Goal: Task Accomplishment & Management: Manage account settings

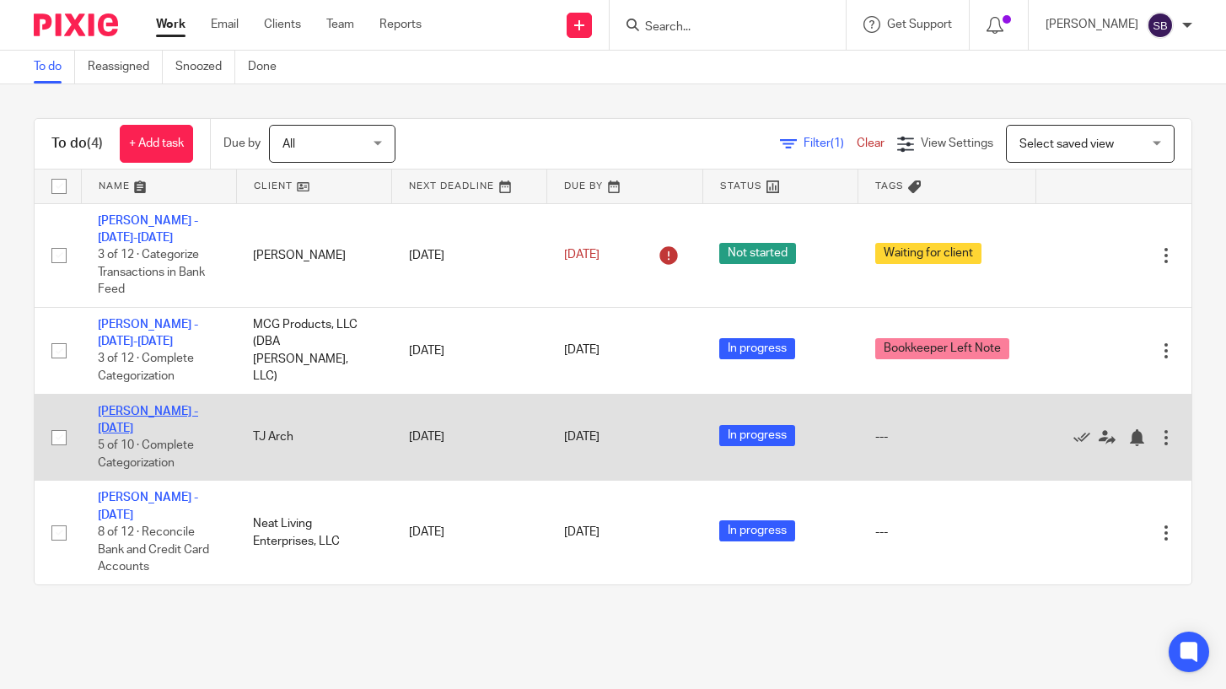
click at [140, 411] on link "[PERSON_NAME] - [DATE]" at bounding box center [148, 419] width 100 height 29
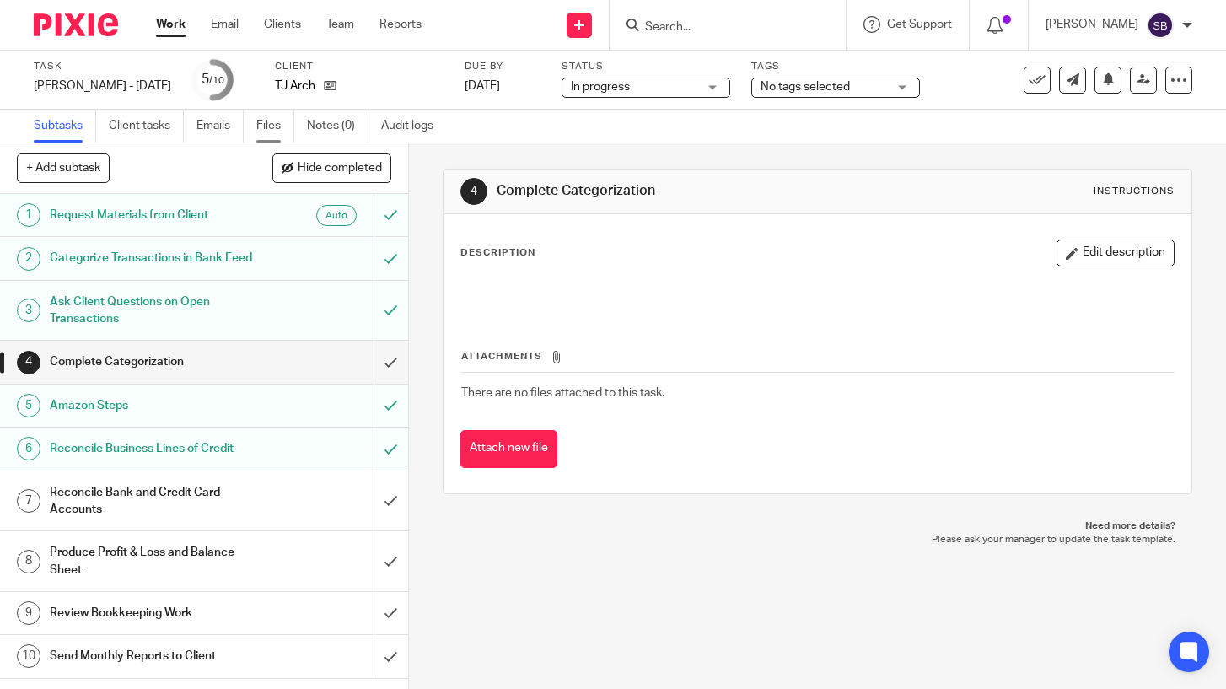
click at [267, 126] on link "Files" at bounding box center [275, 126] width 38 height 33
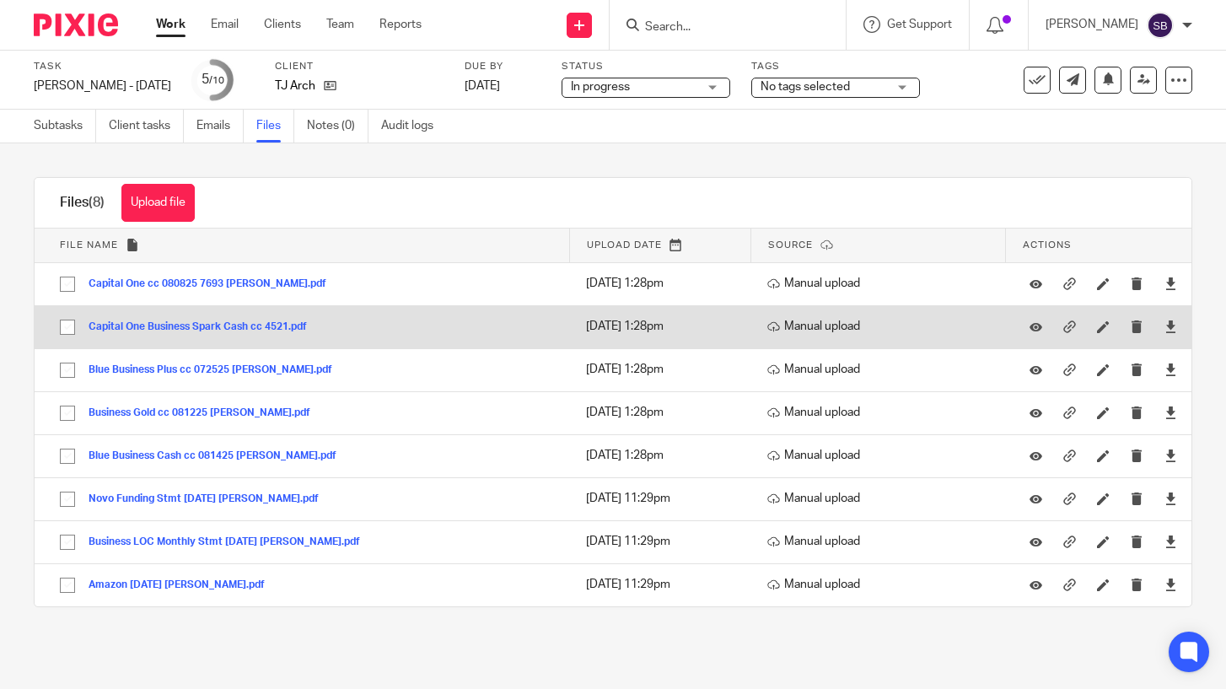
click at [264, 326] on button "Capital One Business Spark Cash cc 4521.pdf" at bounding box center [204, 327] width 231 height 12
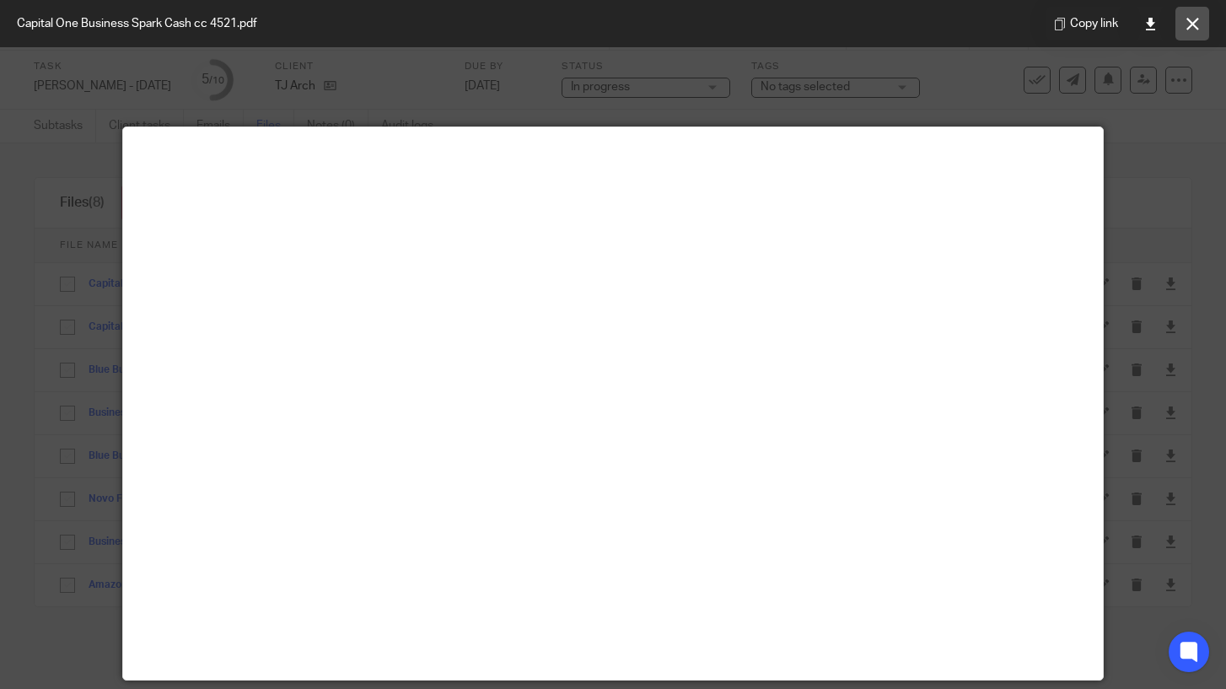
click at [1190, 24] on icon at bounding box center [1192, 24] width 13 height 13
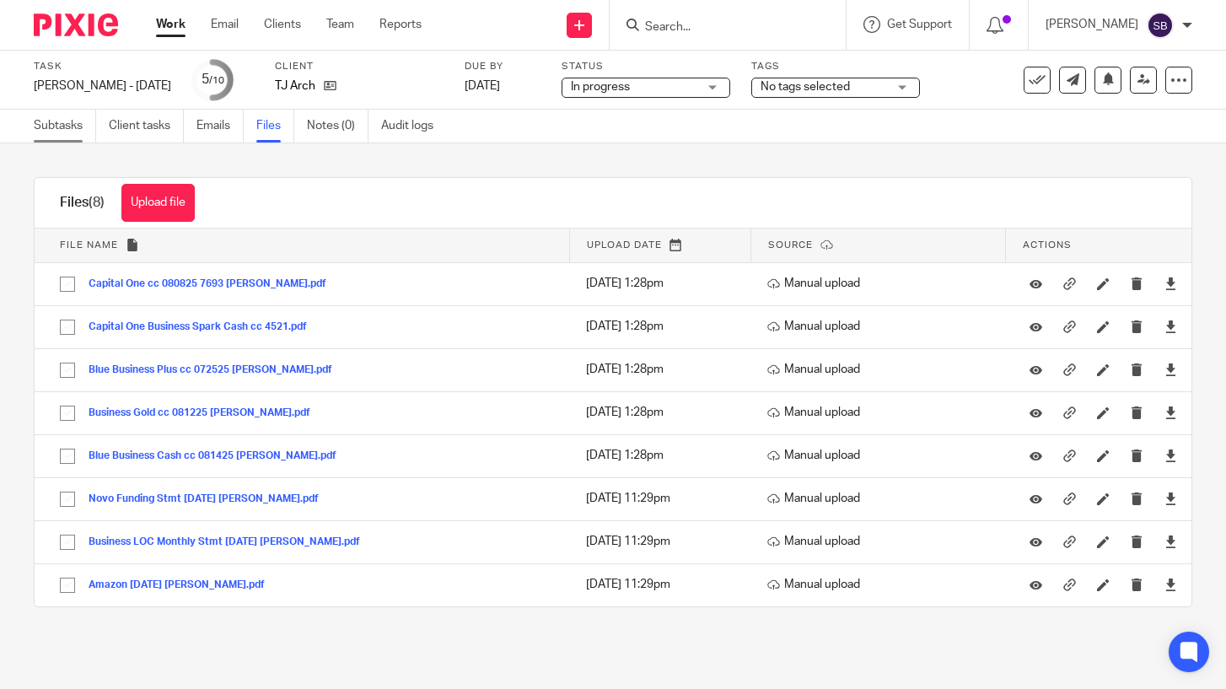
click at [67, 127] on link "Subtasks" at bounding box center [65, 126] width 62 height 33
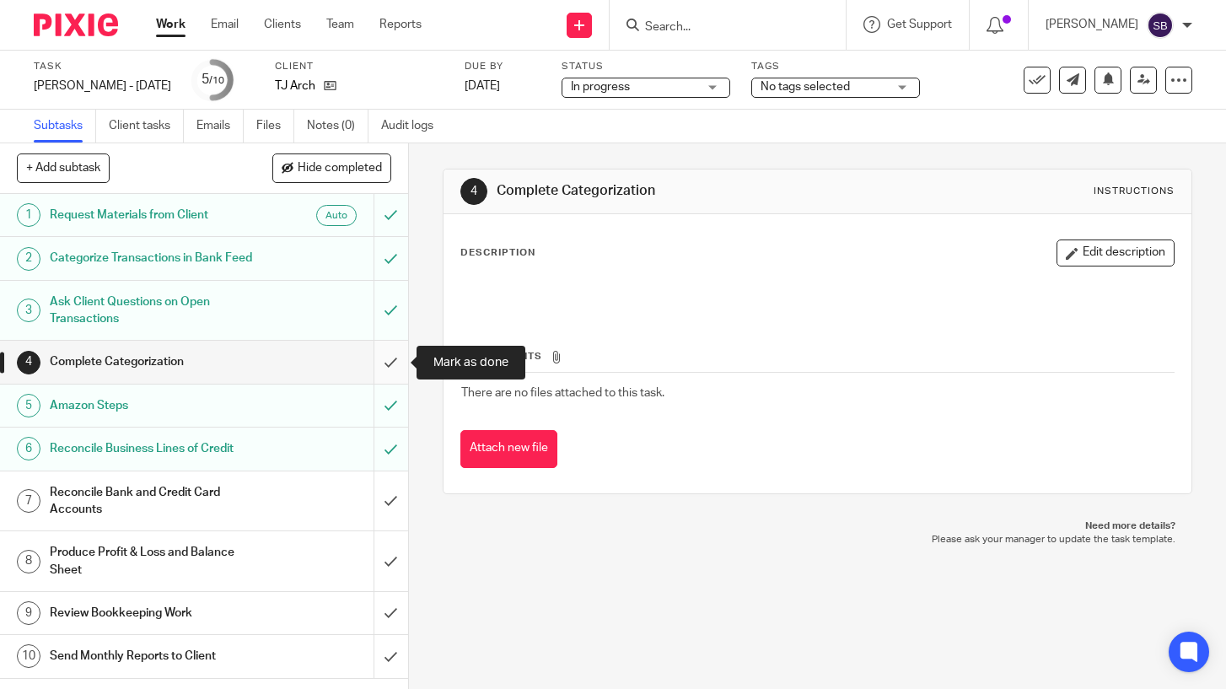
click at [384, 362] on input "submit" at bounding box center [204, 362] width 408 height 42
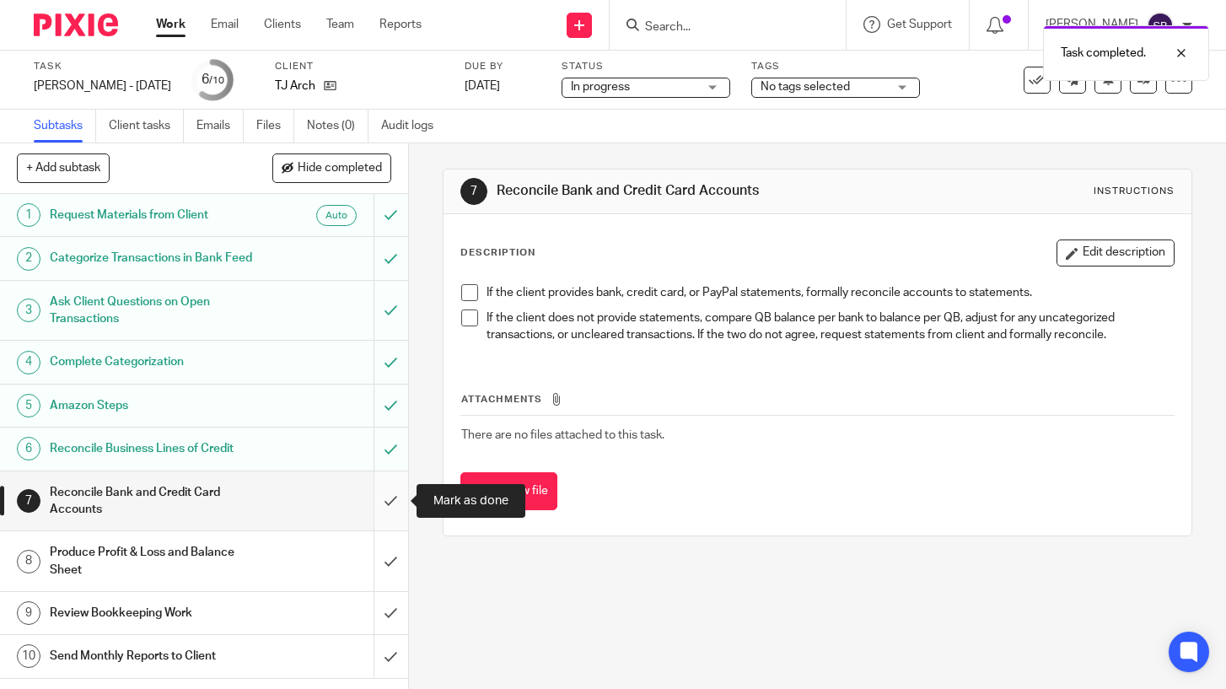
click at [392, 502] on input "submit" at bounding box center [204, 501] width 408 height 60
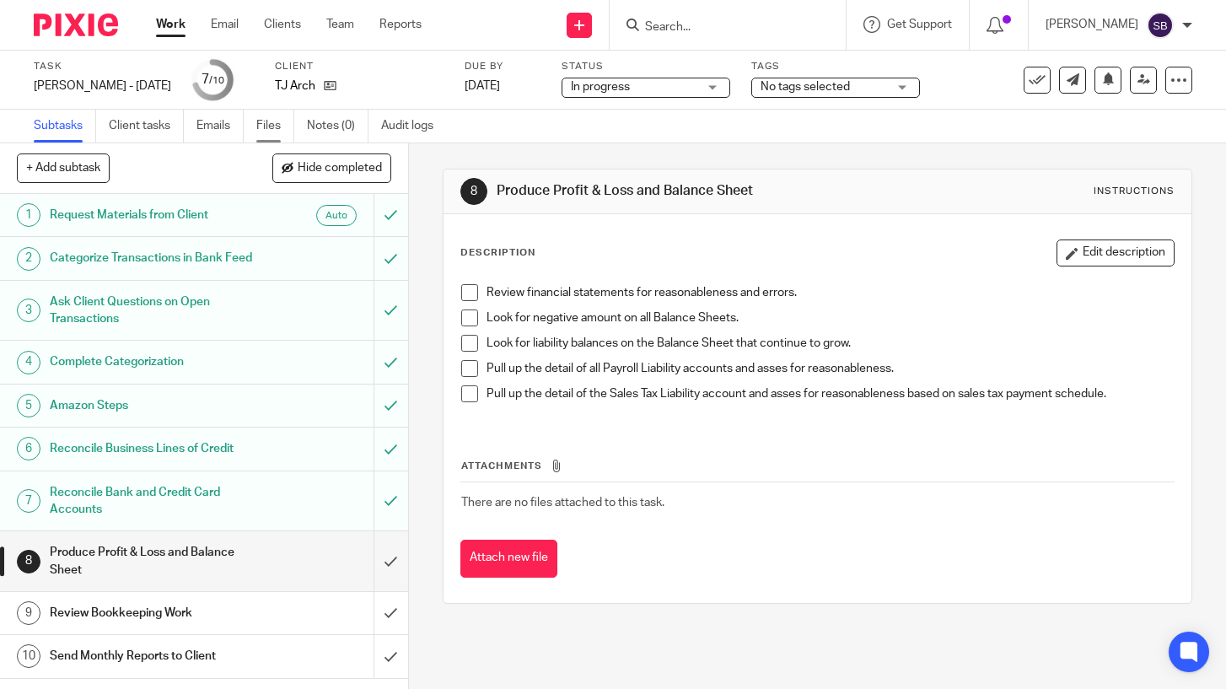
click at [269, 127] on link "Files" at bounding box center [275, 126] width 38 height 33
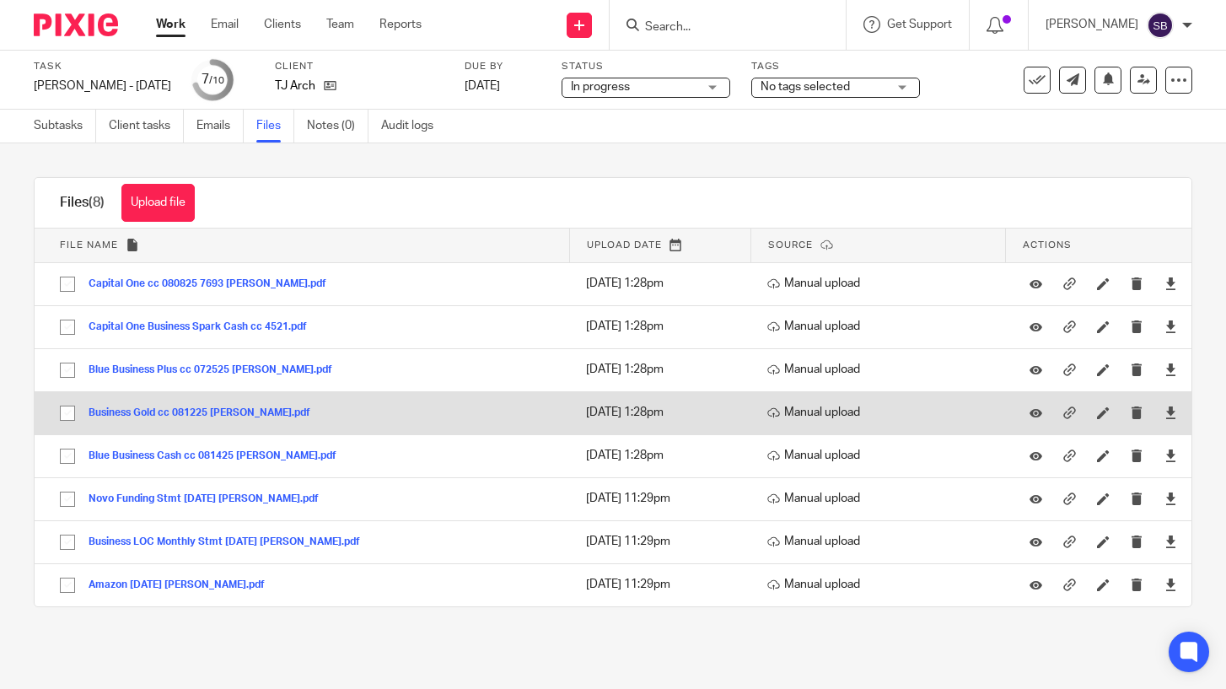
click at [225, 412] on button "Business Gold cc 081225 Tony.pdf" at bounding box center [206, 413] width 234 height 12
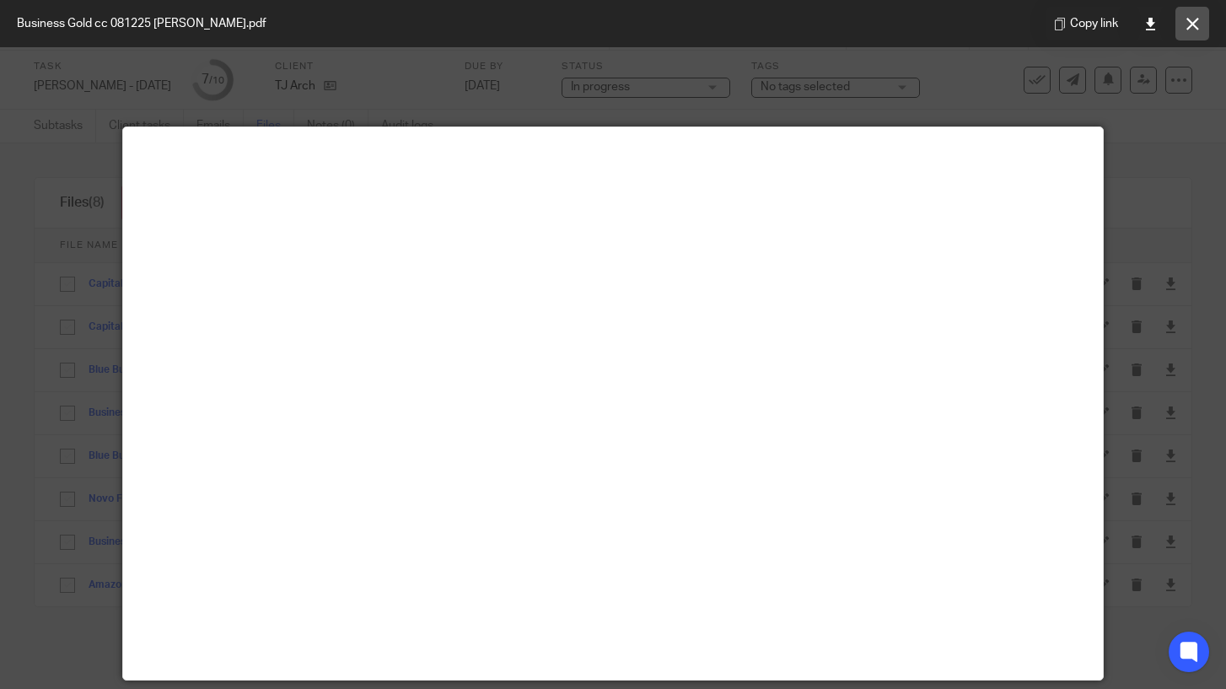
click at [1192, 19] on icon at bounding box center [1192, 24] width 13 height 13
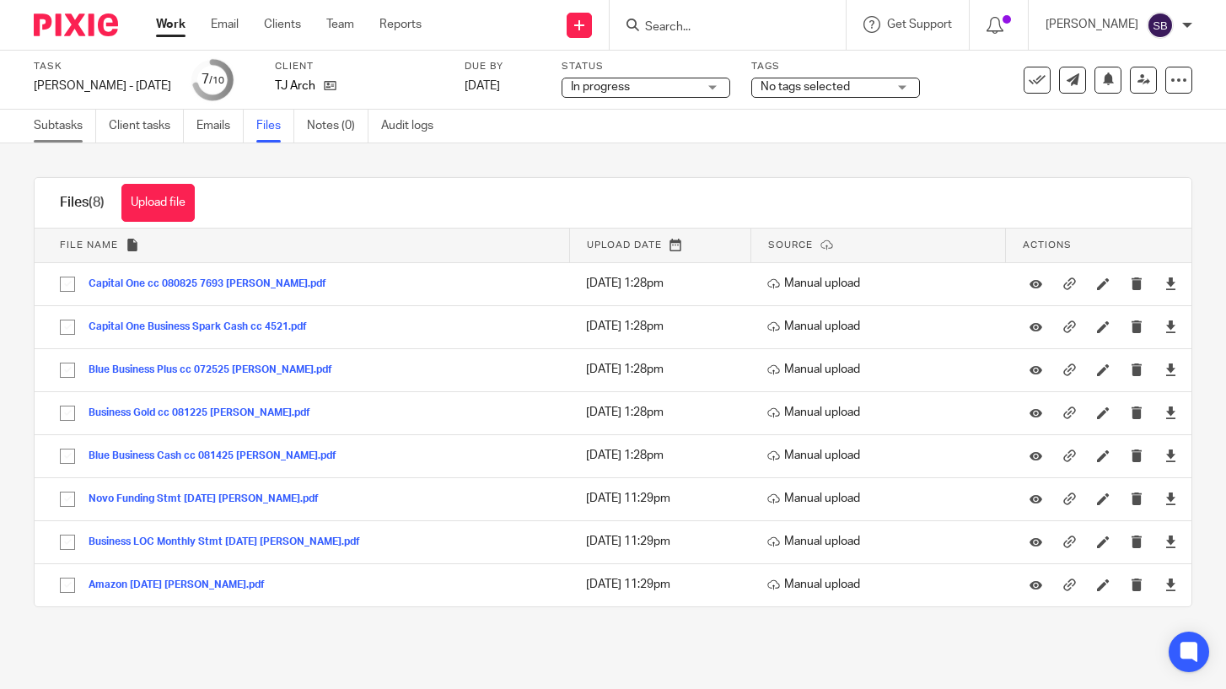
click at [64, 125] on link "Subtasks" at bounding box center [65, 126] width 62 height 33
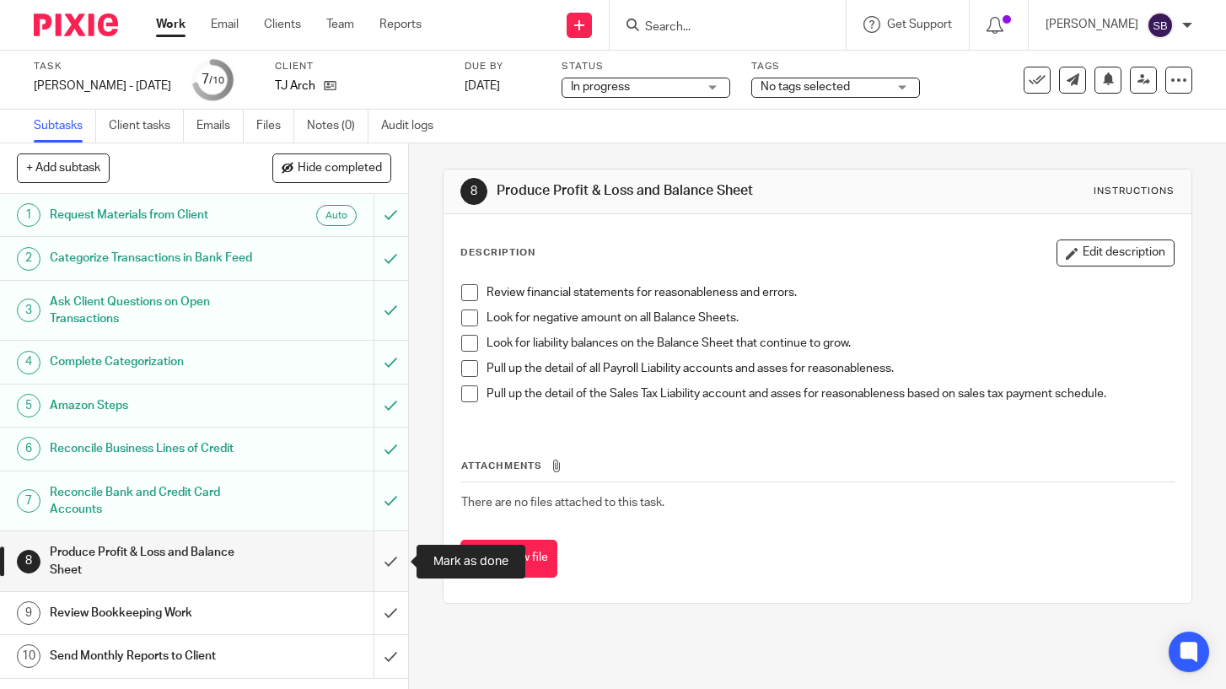
click at [388, 566] on input "submit" at bounding box center [204, 561] width 408 height 60
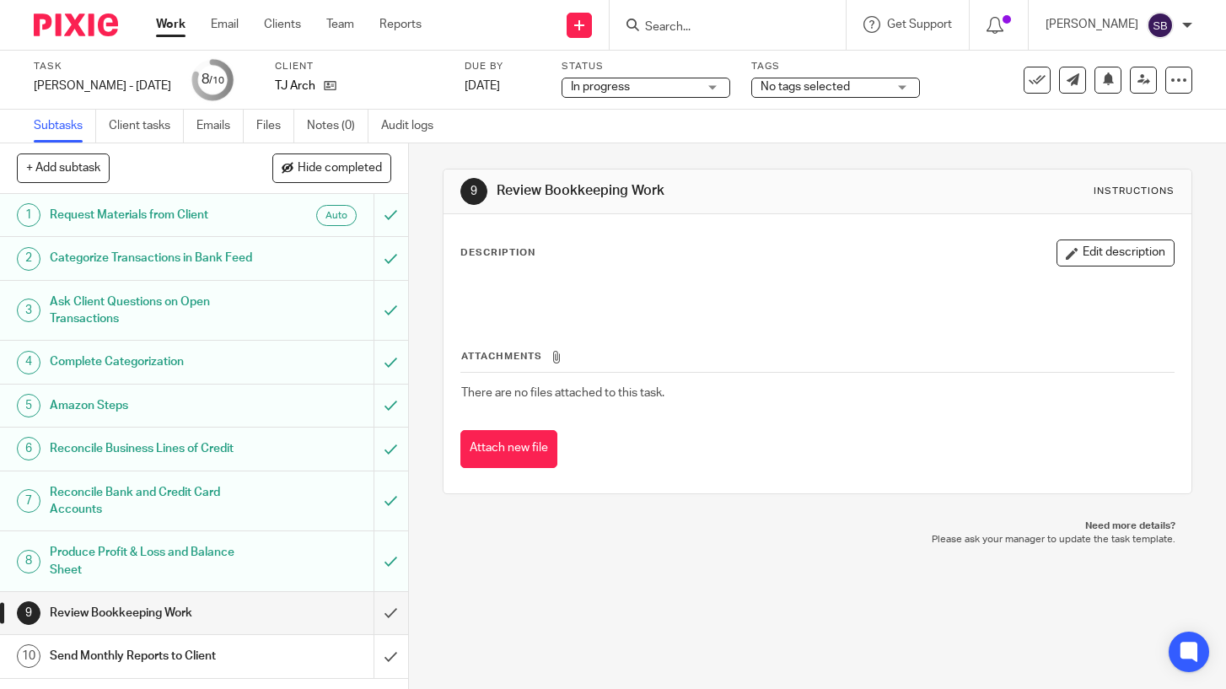
click at [760, 89] on span "No tags selected" at bounding box center [804, 87] width 89 height 12
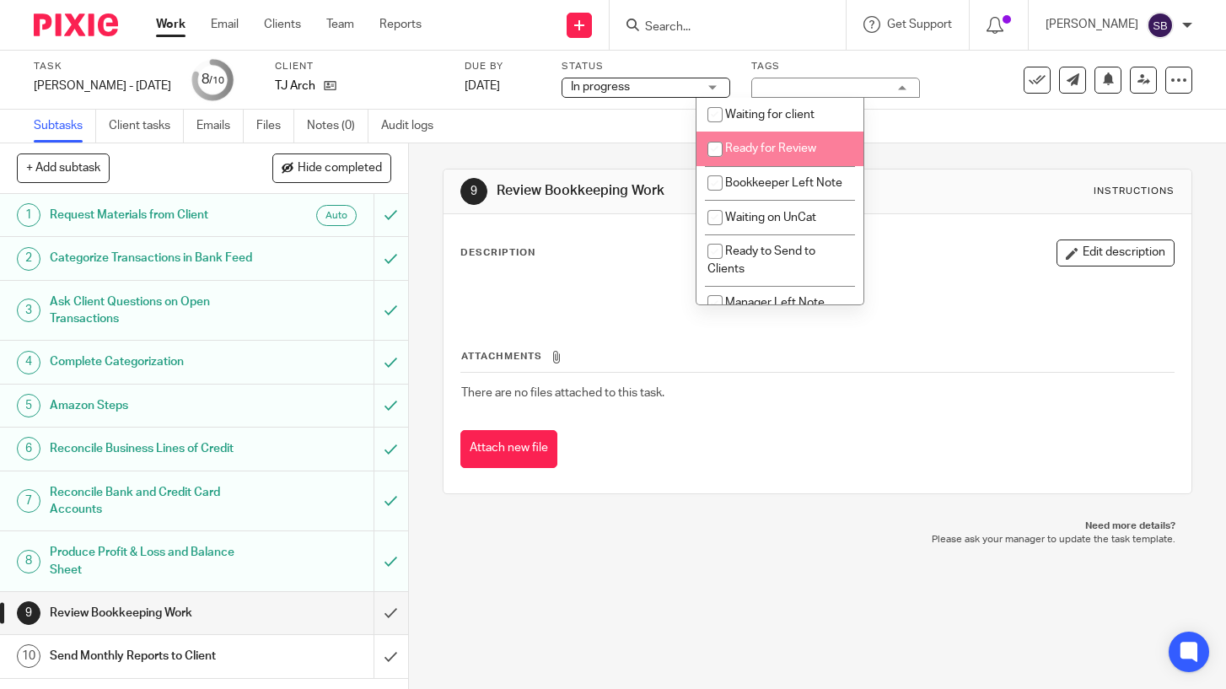
click at [762, 154] on span "Ready for Review" at bounding box center [770, 148] width 91 height 12
checkbox input "true"
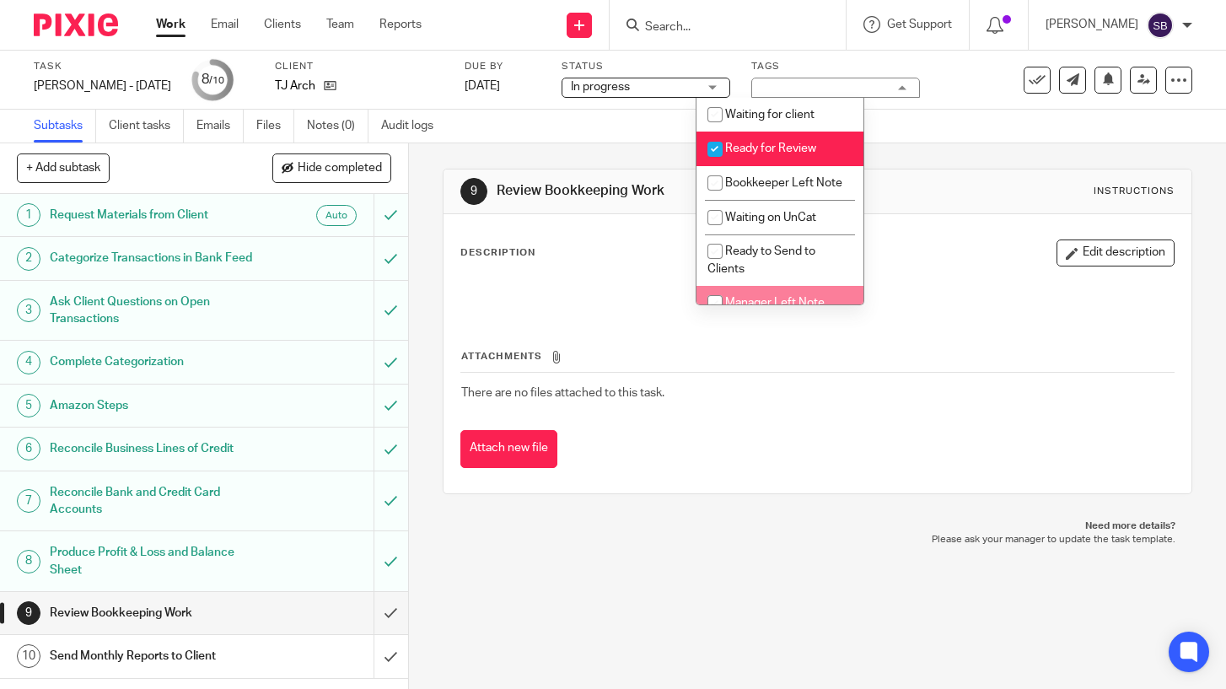
click at [613, 277] on div at bounding box center [817, 295] width 729 height 38
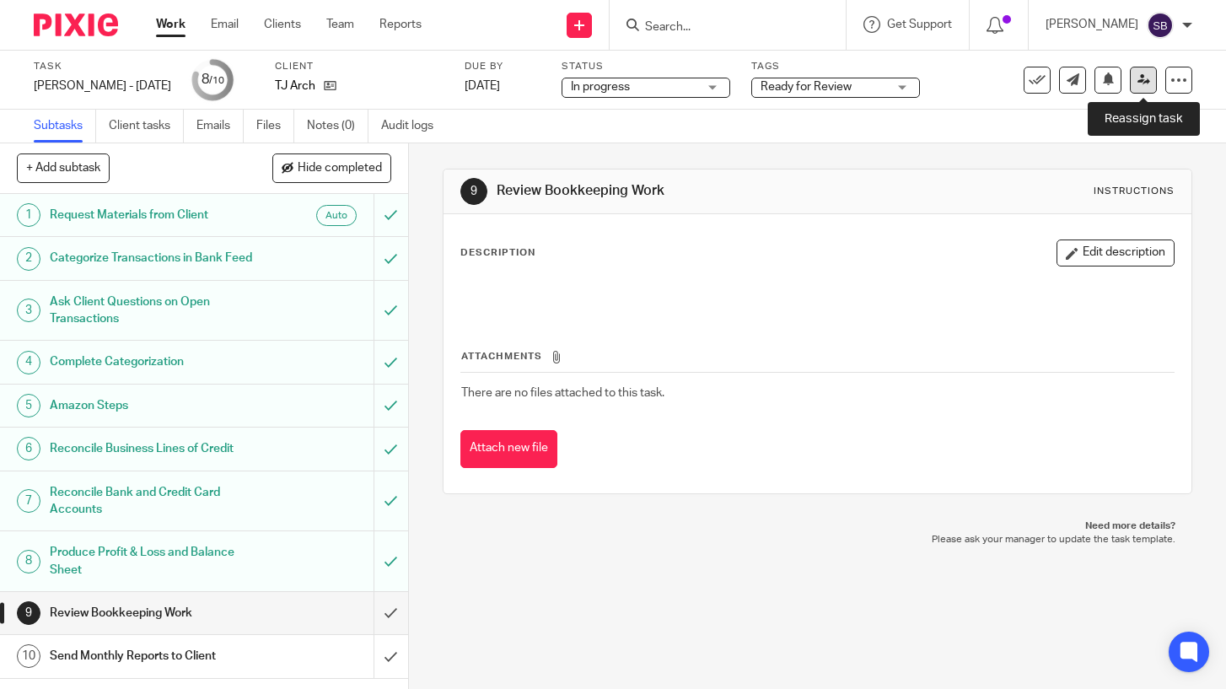
click at [1142, 88] on link at bounding box center [1142, 80] width 27 height 27
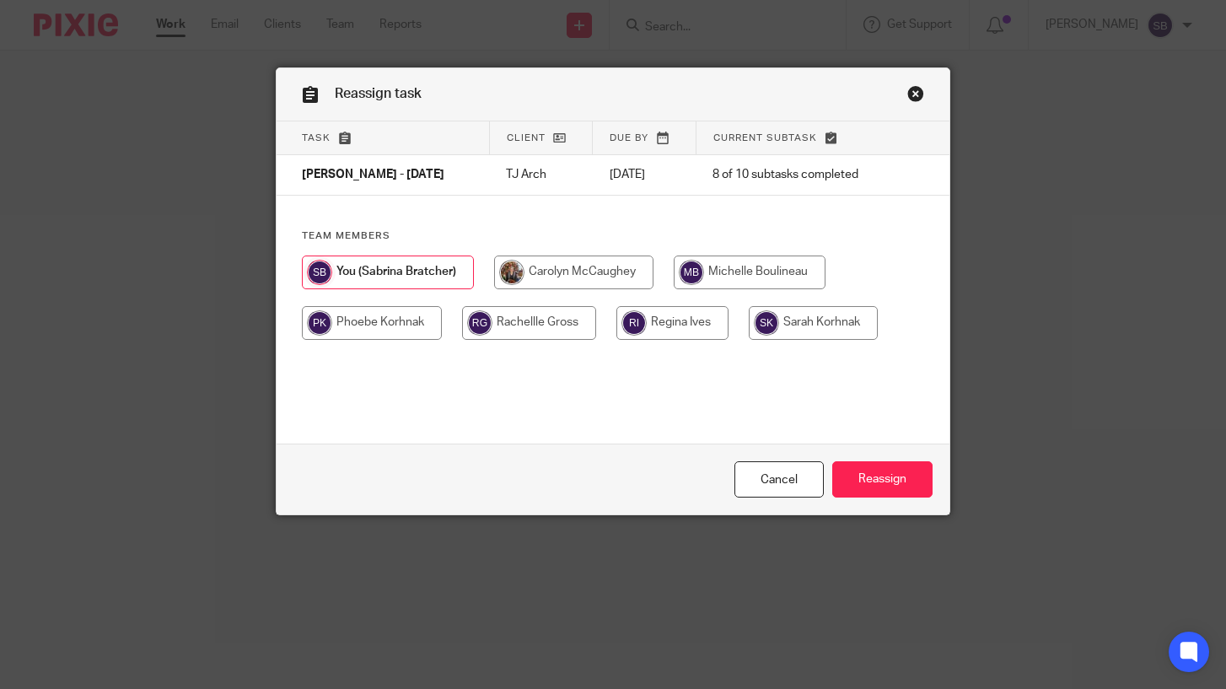
click at [771, 275] on input "radio" at bounding box center [749, 272] width 152 height 34
radio input "true"
click at [877, 480] on input "Reassign" at bounding box center [882, 479] width 100 height 36
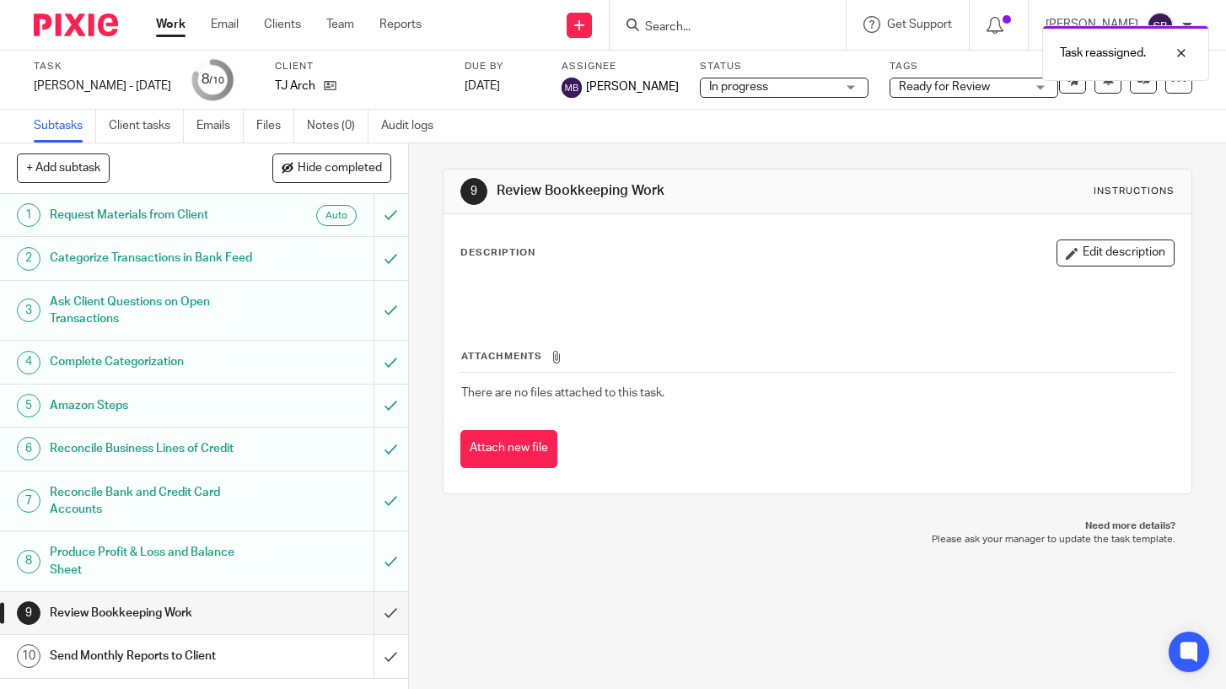
click at [162, 24] on link "Work" at bounding box center [171, 24] width 30 height 17
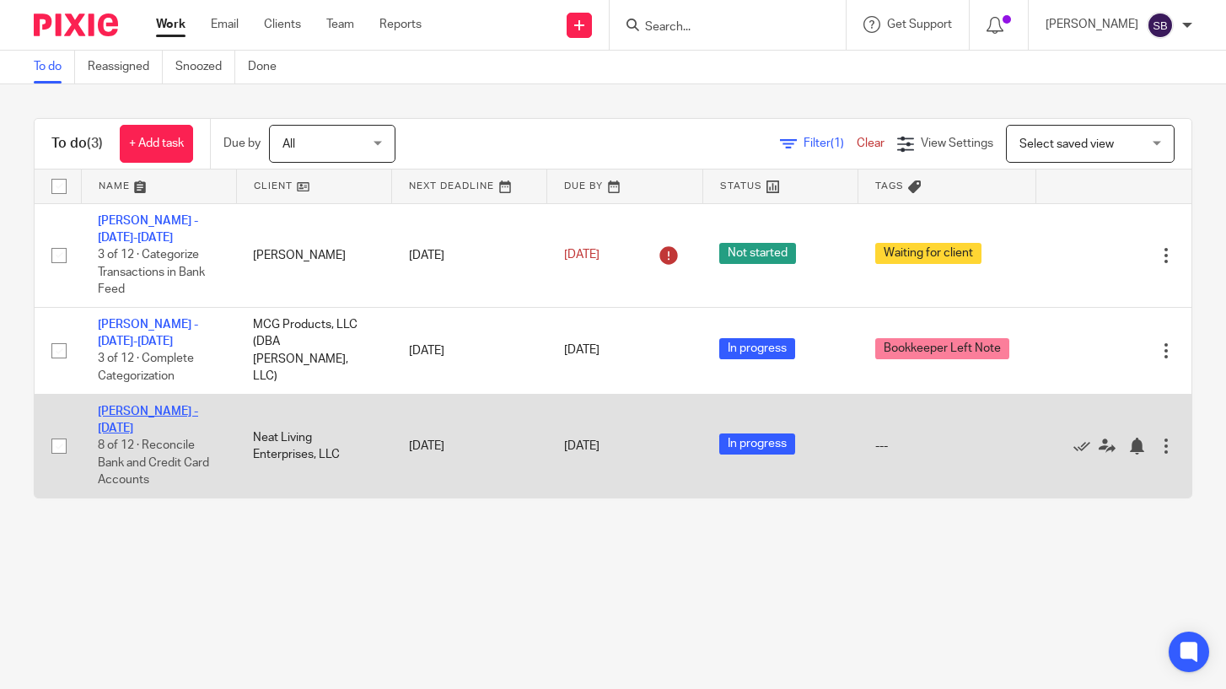
click at [185, 414] on link "[PERSON_NAME] - [DATE]" at bounding box center [148, 419] width 100 height 29
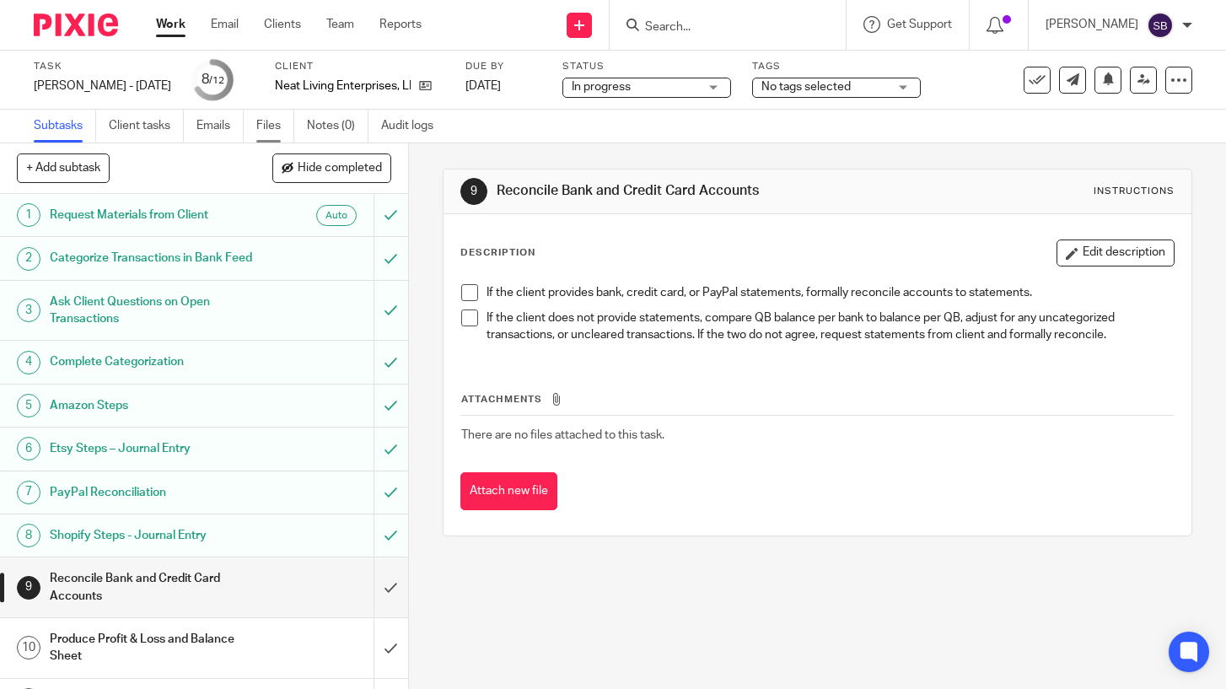
click at [270, 129] on link "Files" at bounding box center [275, 126] width 38 height 33
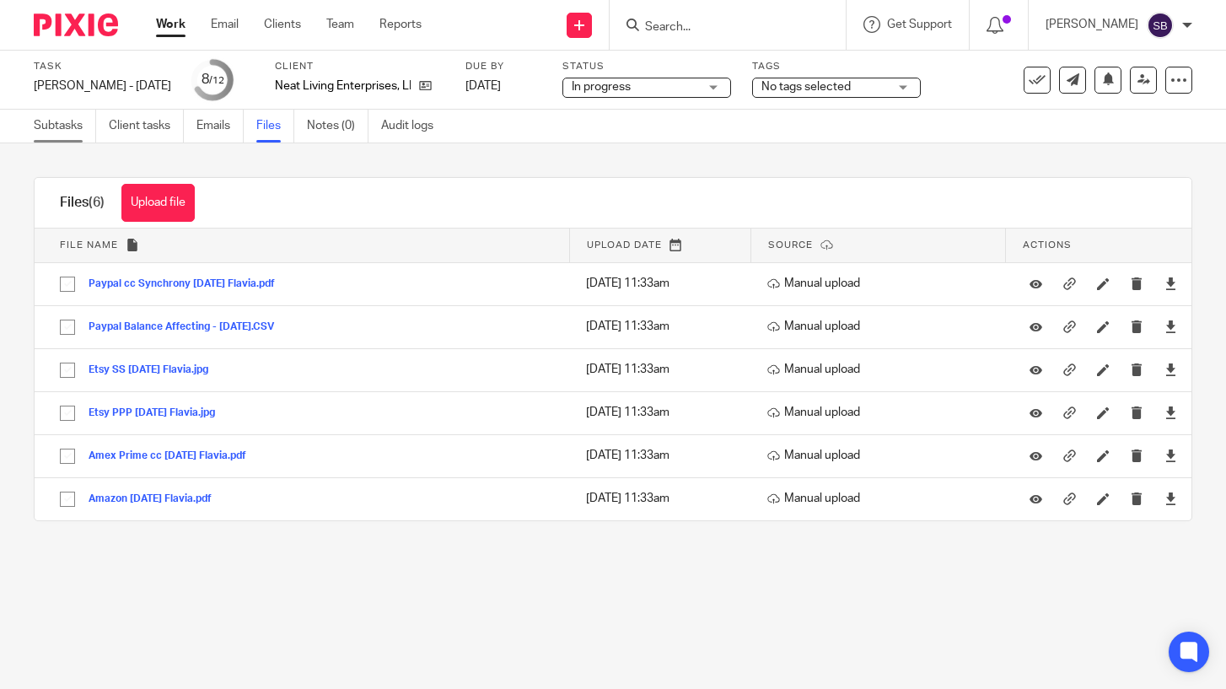
click at [70, 125] on link "Subtasks" at bounding box center [65, 126] width 62 height 33
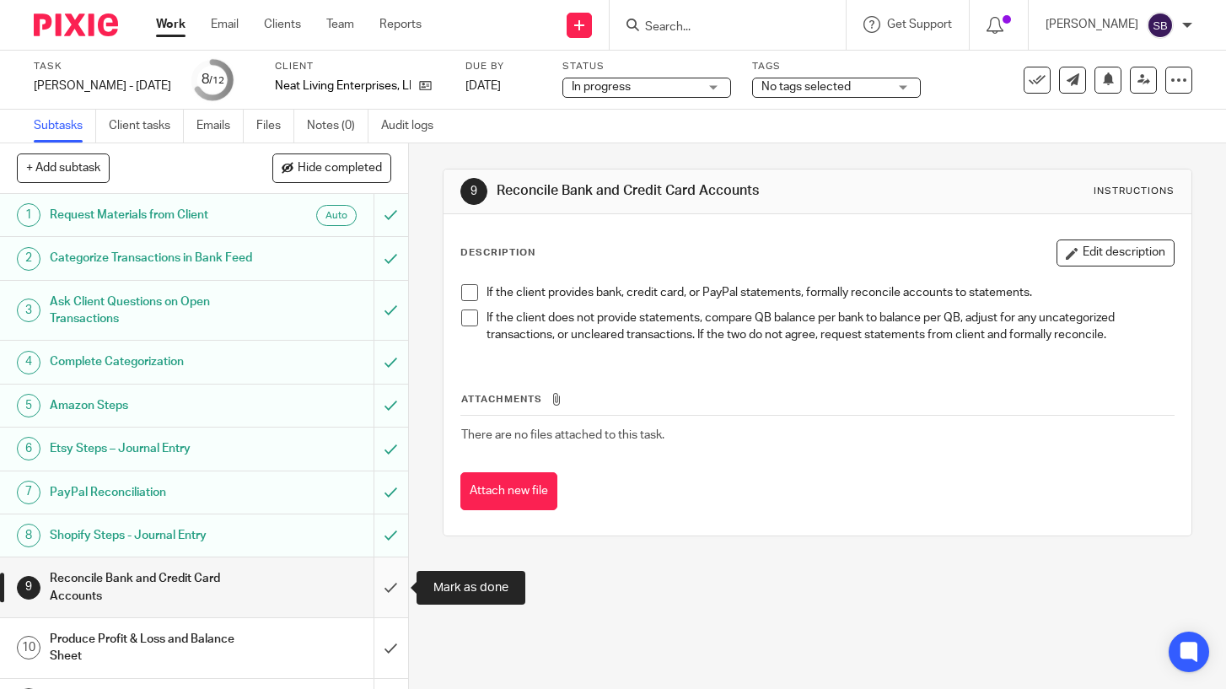
click at [389, 586] on input "submit" at bounding box center [204, 587] width 408 height 60
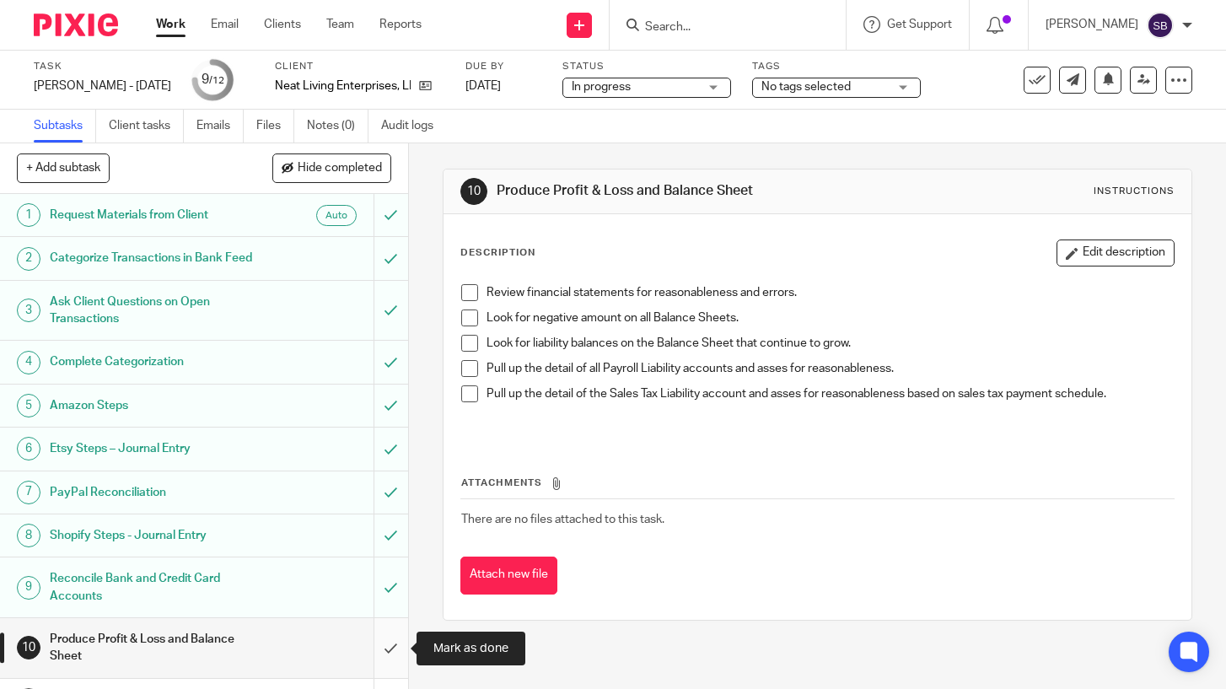
click at [388, 639] on input "submit" at bounding box center [204, 648] width 408 height 60
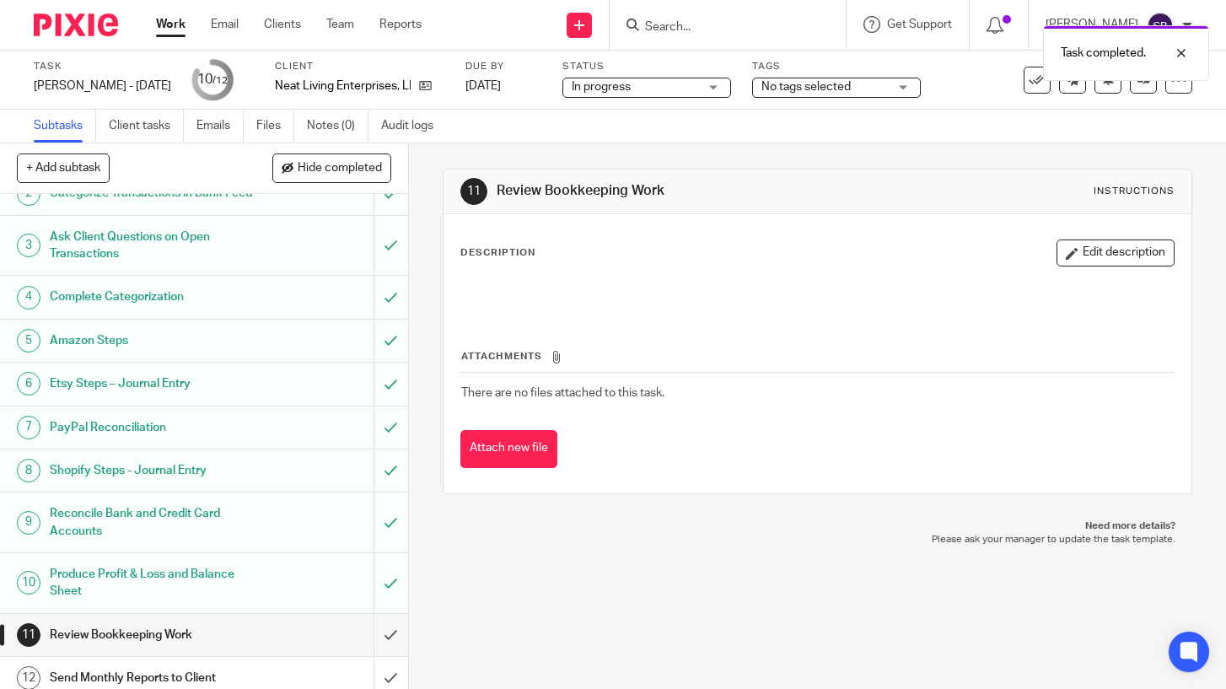
scroll to position [76, 0]
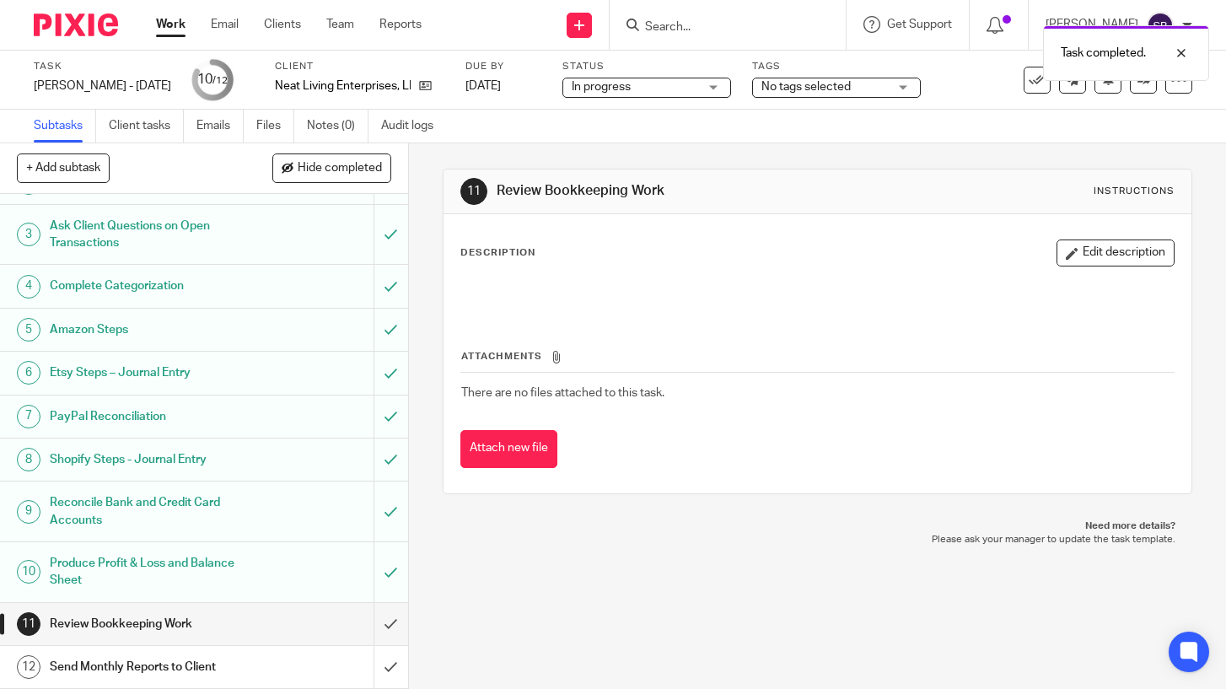
click at [809, 83] on span "No tags selected" at bounding box center [805, 87] width 89 height 12
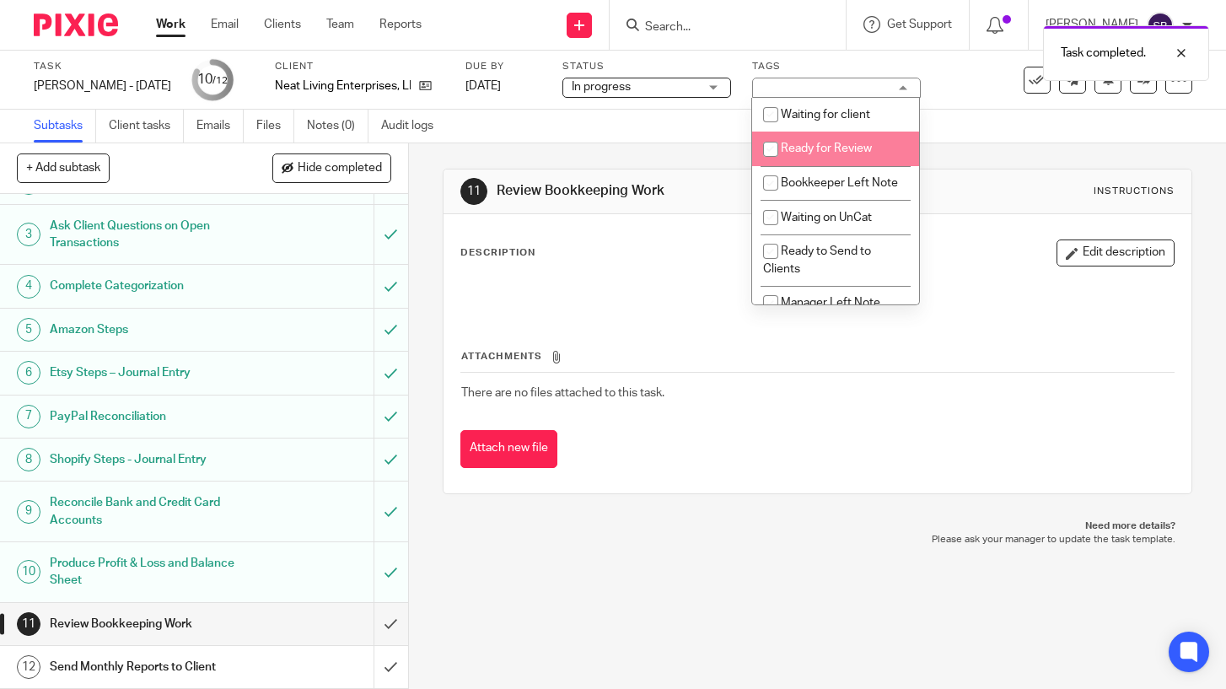
click at [824, 148] on span "Ready for Review" at bounding box center [826, 148] width 91 height 12
checkbox input "true"
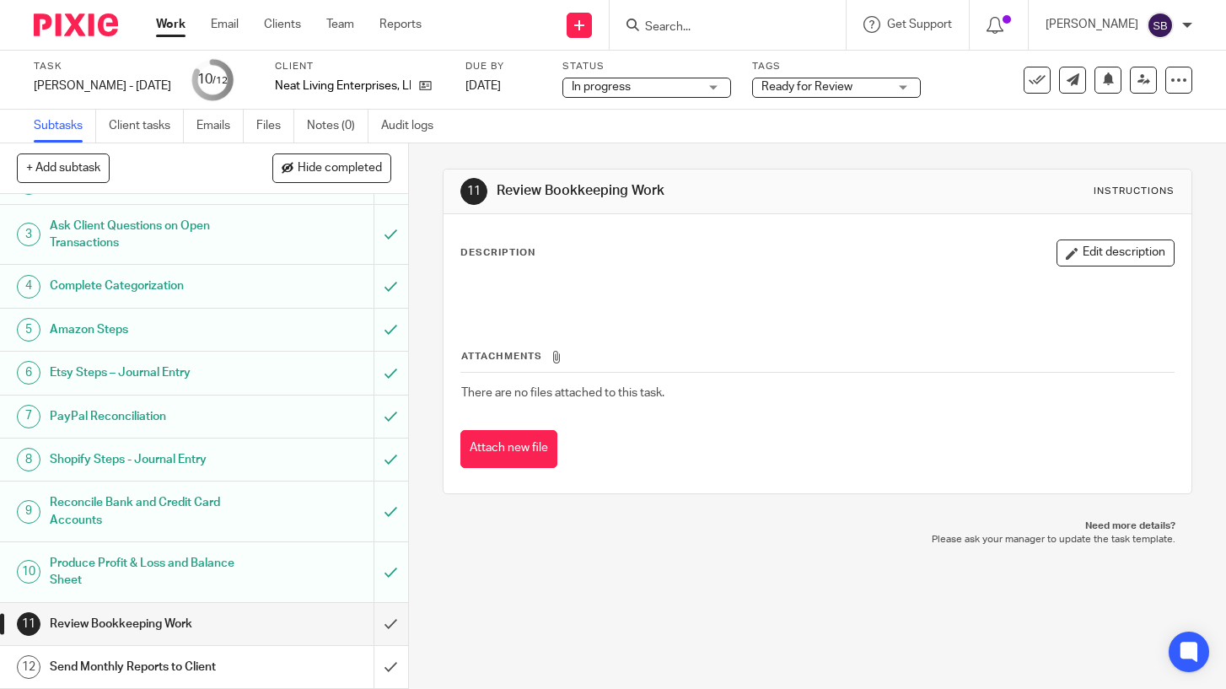
click at [700, 619] on div "11 Review Bookkeeping Work Instructions Description Edit description Attachment…" at bounding box center [817, 415] width 817 height 545
click at [1145, 87] on link at bounding box center [1142, 80] width 27 height 27
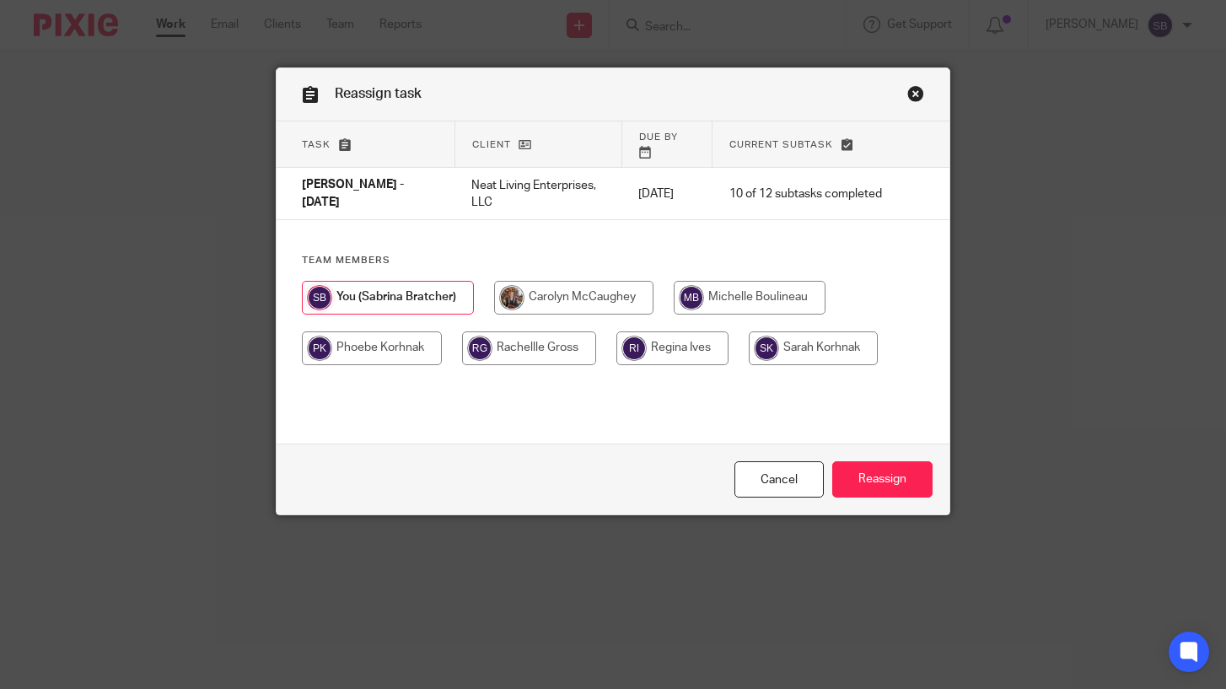
click at [806, 289] on input "radio" at bounding box center [749, 298] width 152 height 34
radio input "true"
click at [877, 477] on input "Reassign" at bounding box center [882, 479] width 100 height 36
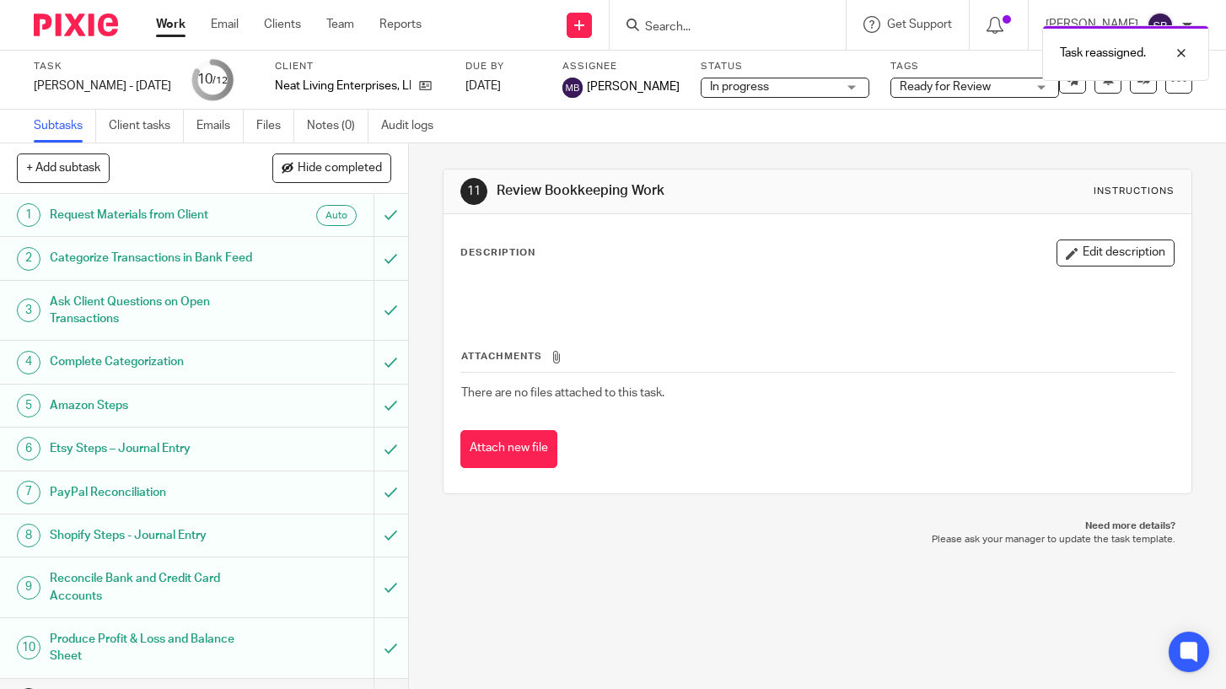
click at [169, 23] on link "Work" at bounding box center [171, 24] width 30 height 17
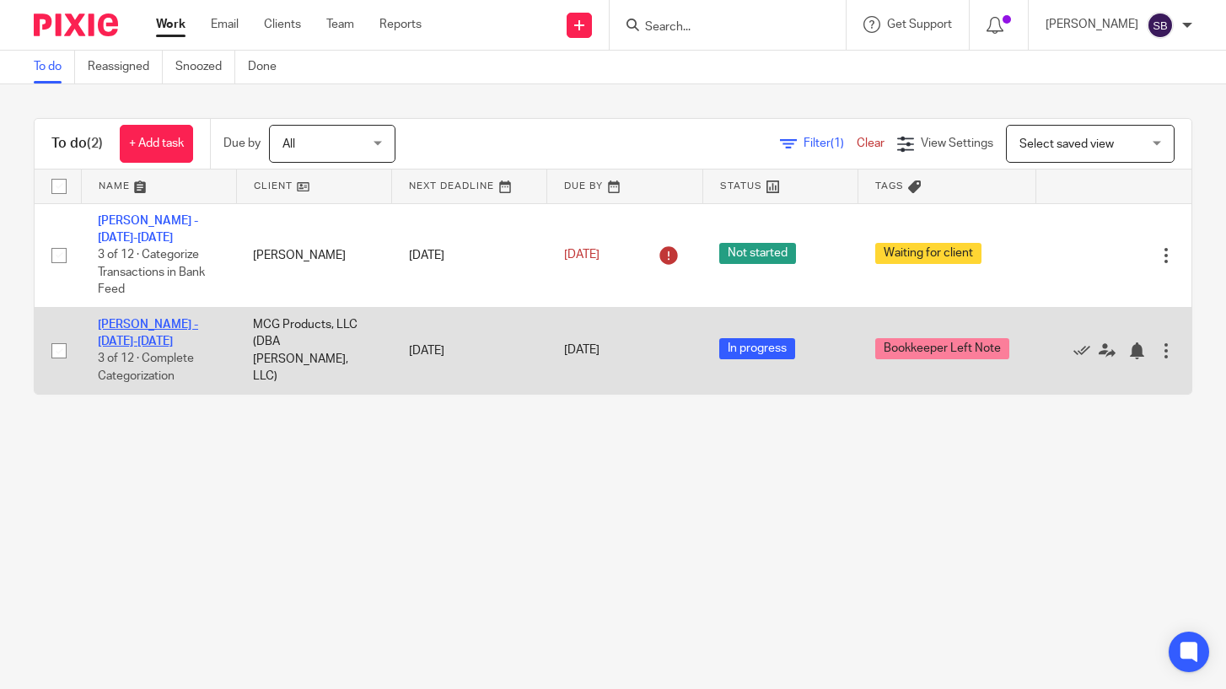
click at [176, 323] on link "[PERSON_NAME] - [DATE]-[DATE]" at bounding box center [148, 333] width 100 height 29
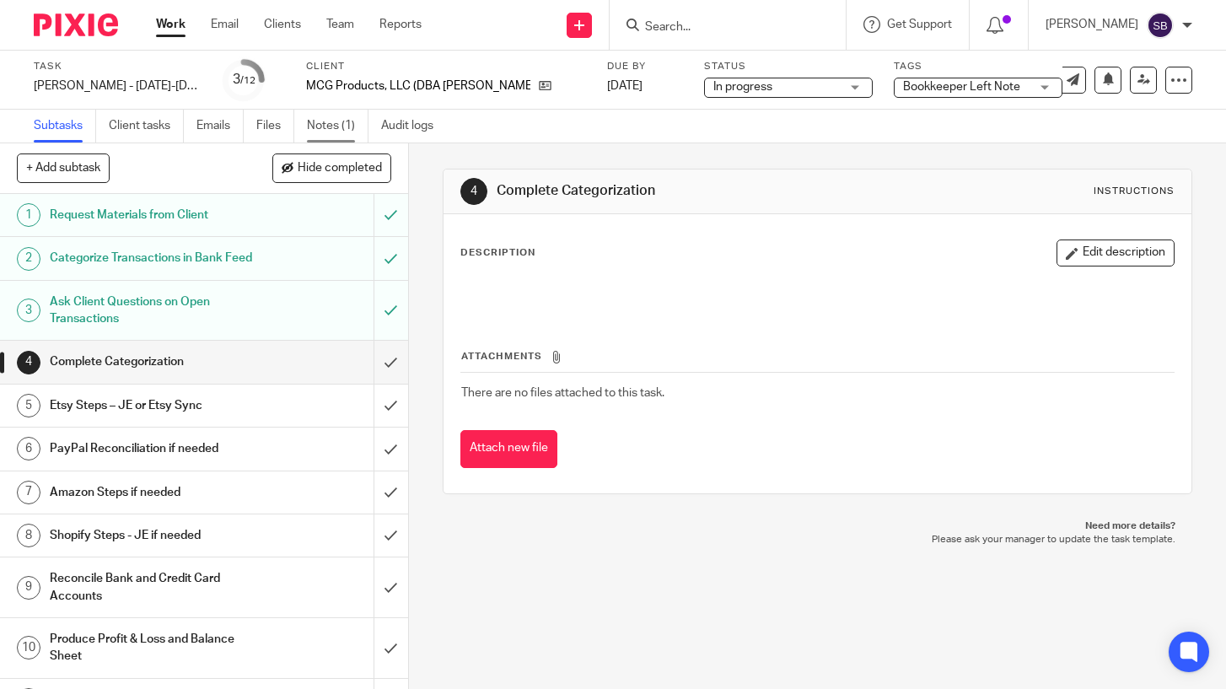
click at [325, 126] on link "Notes (1)" at bounding box center [338, 126] width 62 height 33
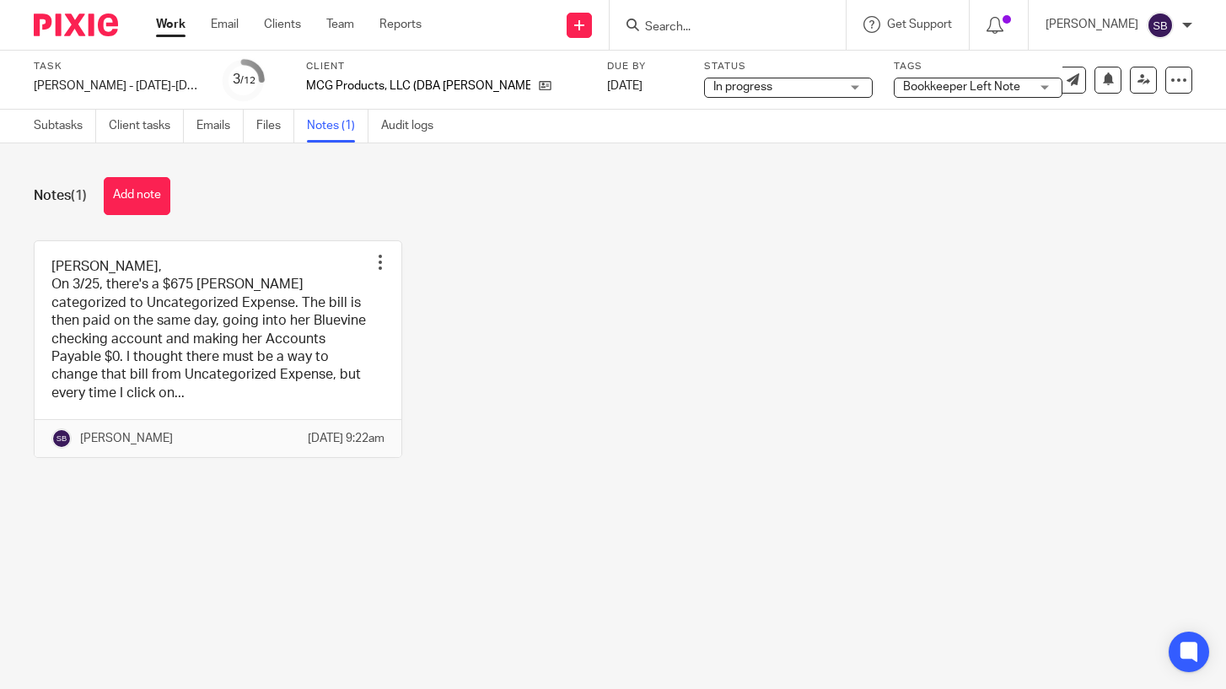
click at [172, 28] on link "Work" at bounding box center [171, 24] width 30 height 17
